Goal: Navigation & Orientation: Find specific page/section

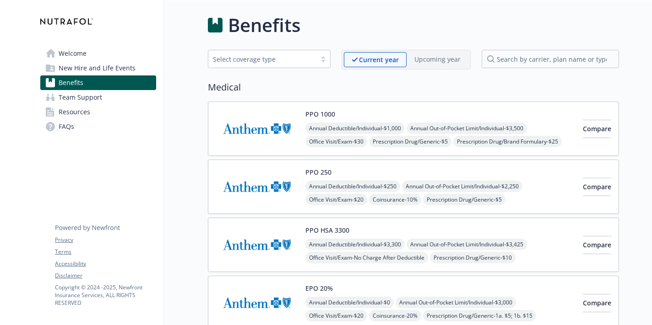
scroll to position [823, 0]
